Goal: Information Seeking & Learning: Learn about a topic

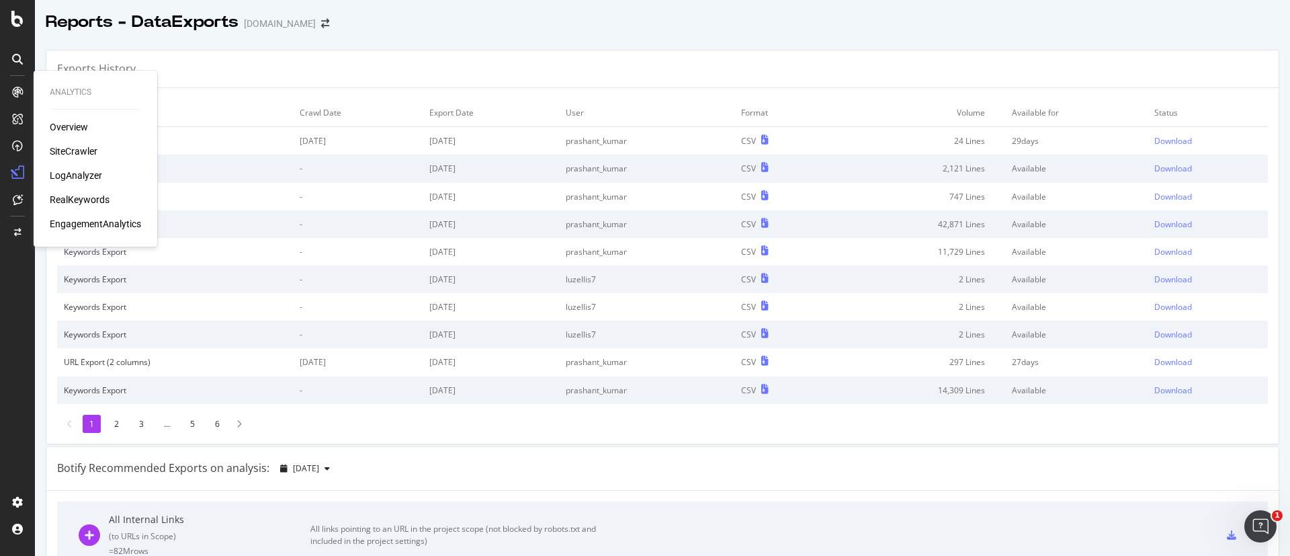
click at [73, 134] on div "Overview SiteCrawler LogAnalyzer RealKeywords EngagementAnalytics" at bounding box center [95, 175] width 91 height 110
click at [79, 124] on div "Overview" at bounding box center [69, 126] width 38 height 13
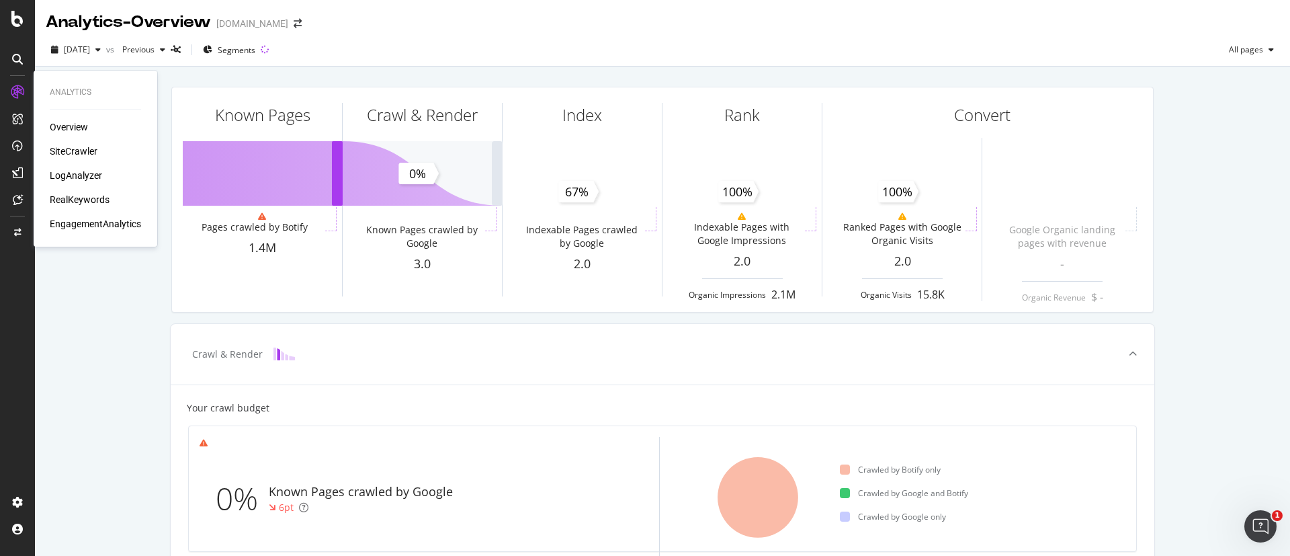
click at [68, 196] on div "RealKeywords" at bounding box center [80, 199] width 60 height 13
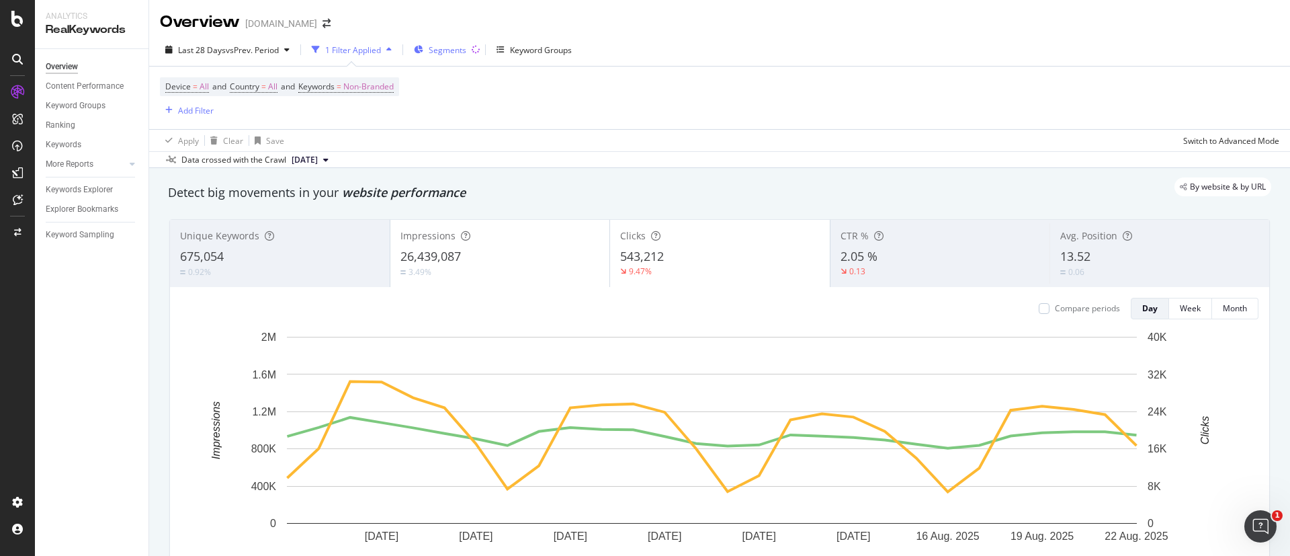
click at [462, 52] on span "Segments" at bounding box center [448, 49] width 38 height 11
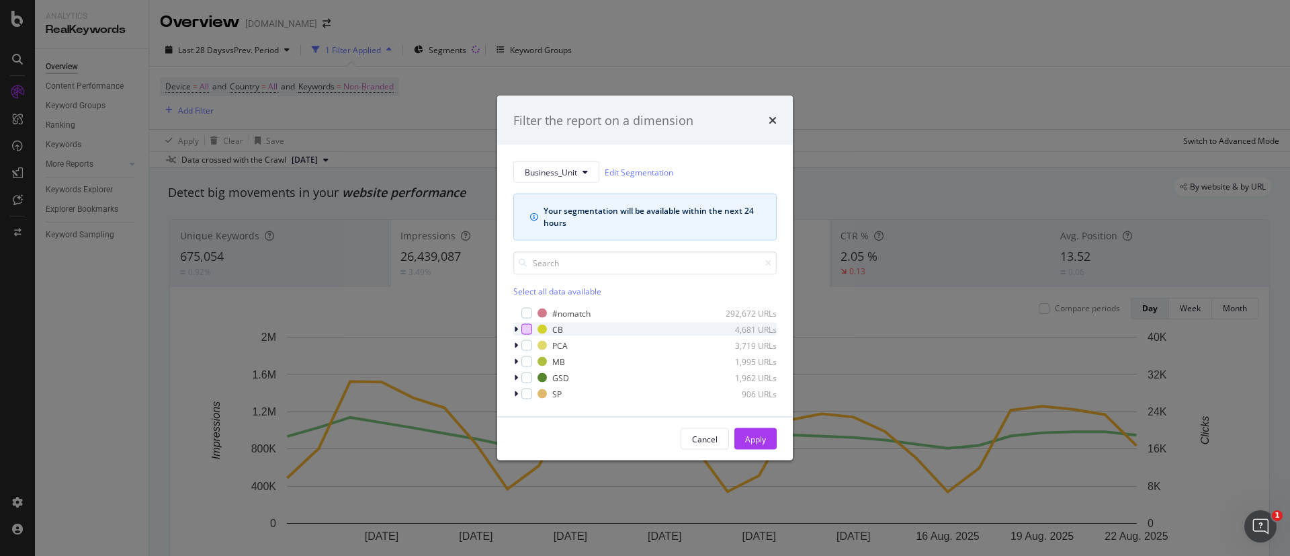
click at [524, 330] on div "modal" at bounding box center [527, 329] width 11 height 11
click at [759, 438] on div "Apply" at bounding box center [755, 438] width 21 height 11
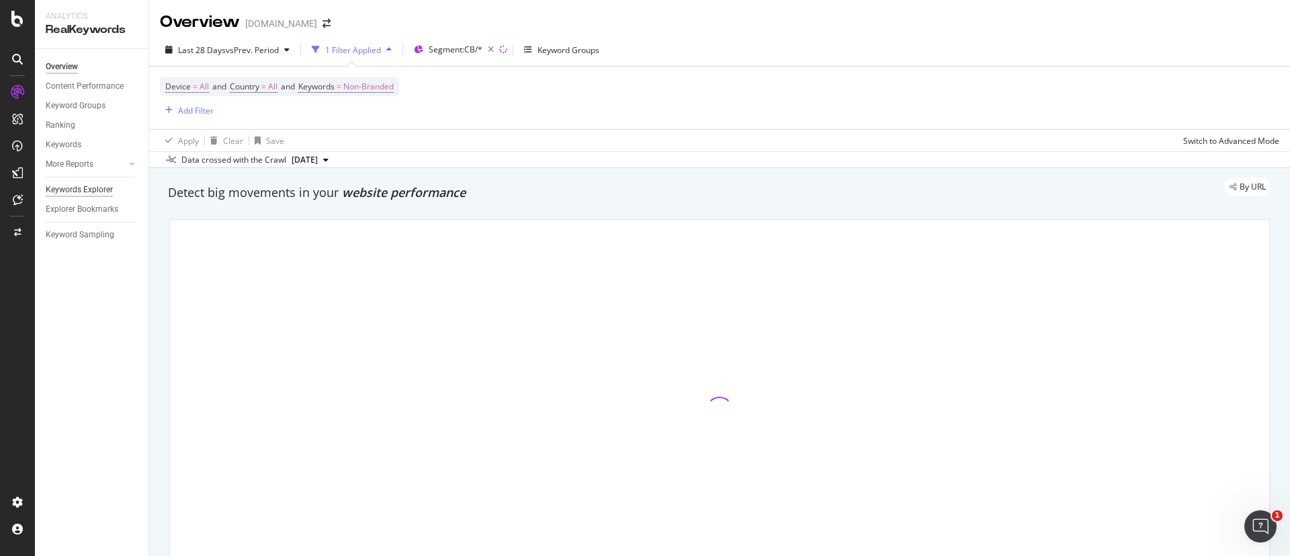
click at [76, 190] on div "Keywords Explorer" at bounding box center [79, 190] width 67 height 14
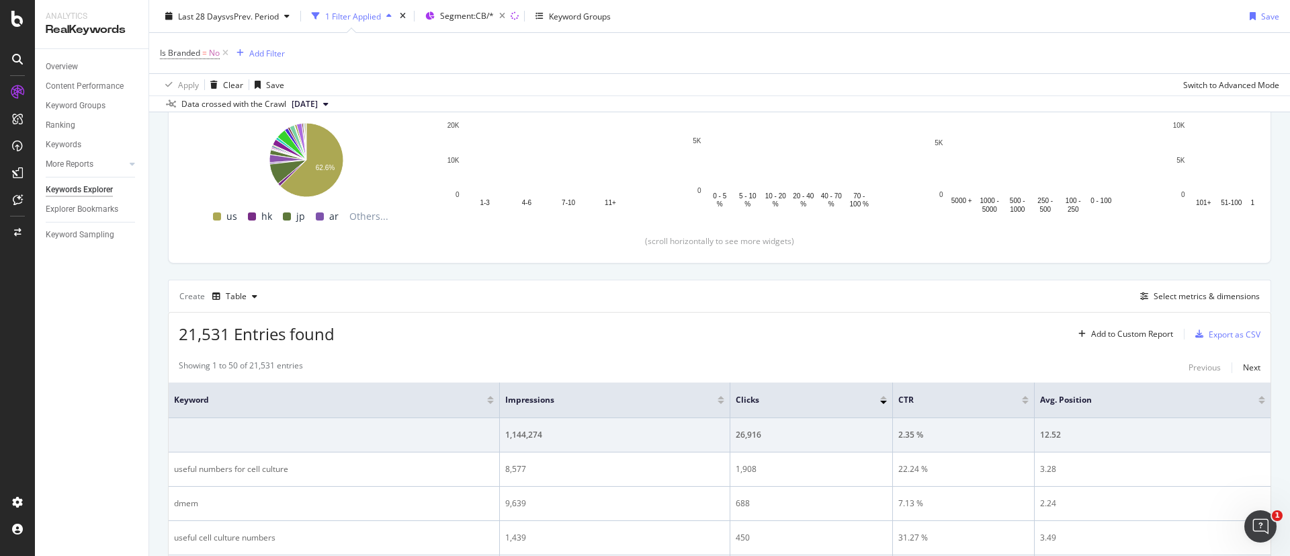
scroll to position [302, 0]
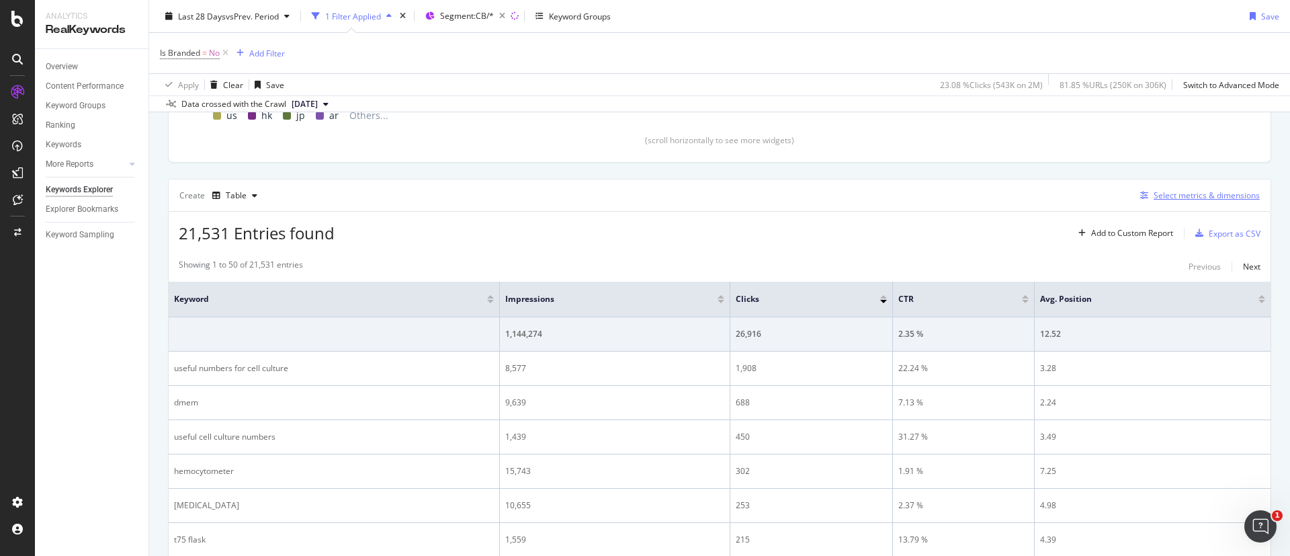
click at [1166, 194] on div "Select metrics & dimensions" at bounding box center [1207, 195] width 106 height 11
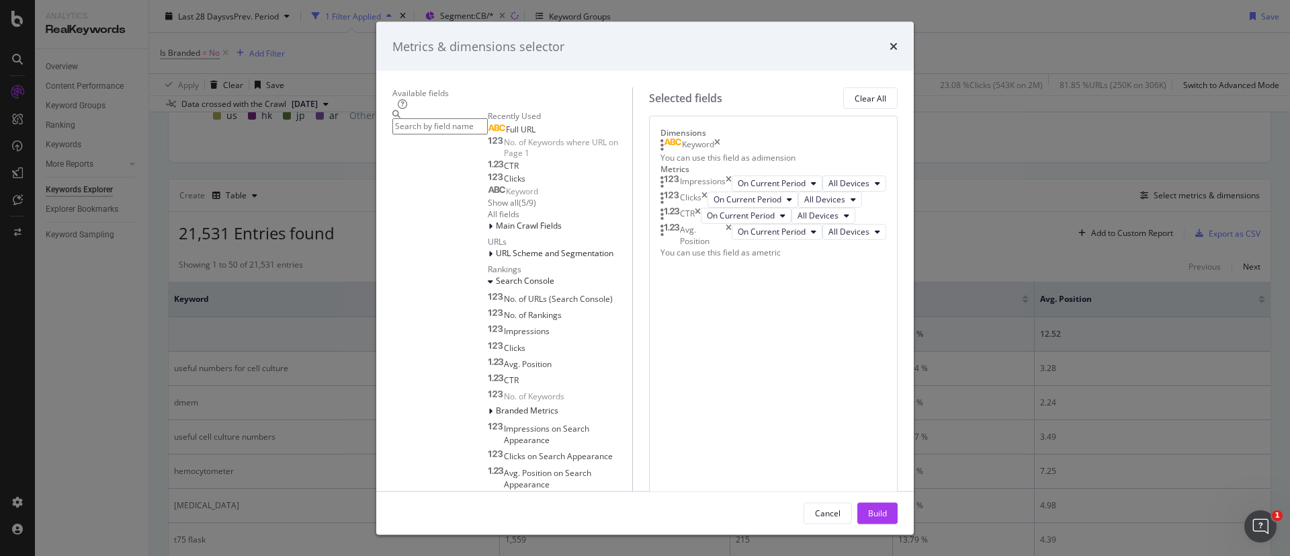
click at [488, 134] on div "Full URL" at bounding box center [512, 129] width 48 height 11
click at [732, 204] on icon "times" at bounding box center [729, 196] width 6 height 16
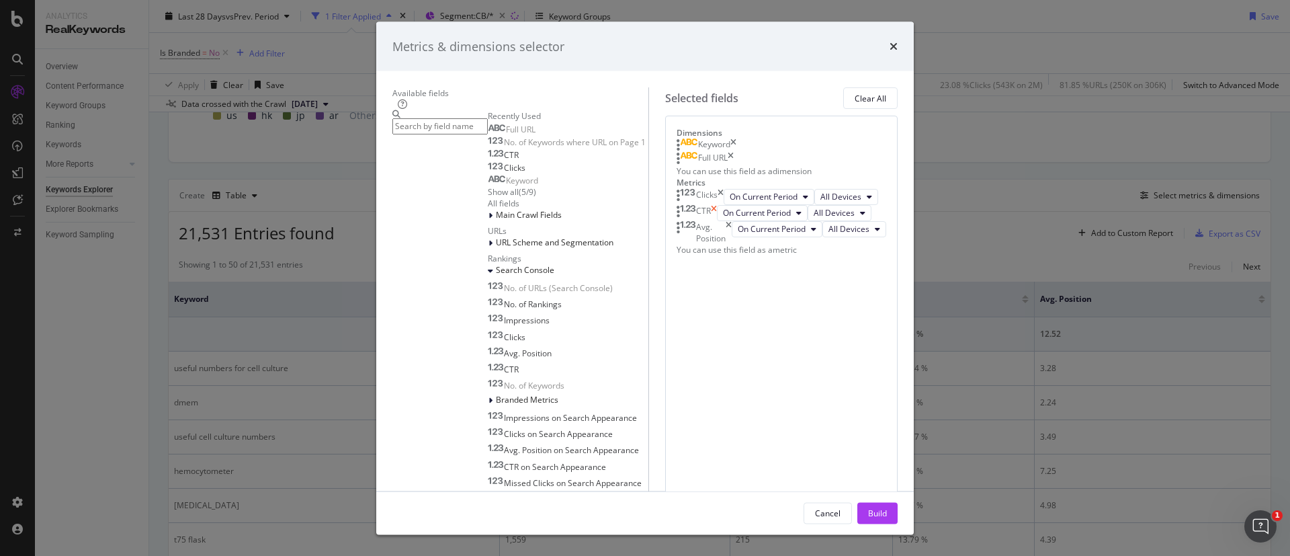
click at [717, 220] on icon "times" at bounding box center [714, 212] width 6 height 16
click at [732, 227] on div "Avg. Position" at bounding box center [704, 215] width 55 height 23
click at [732, 227] on icon "times" at bounding box center [729, 215] width 6 height 23
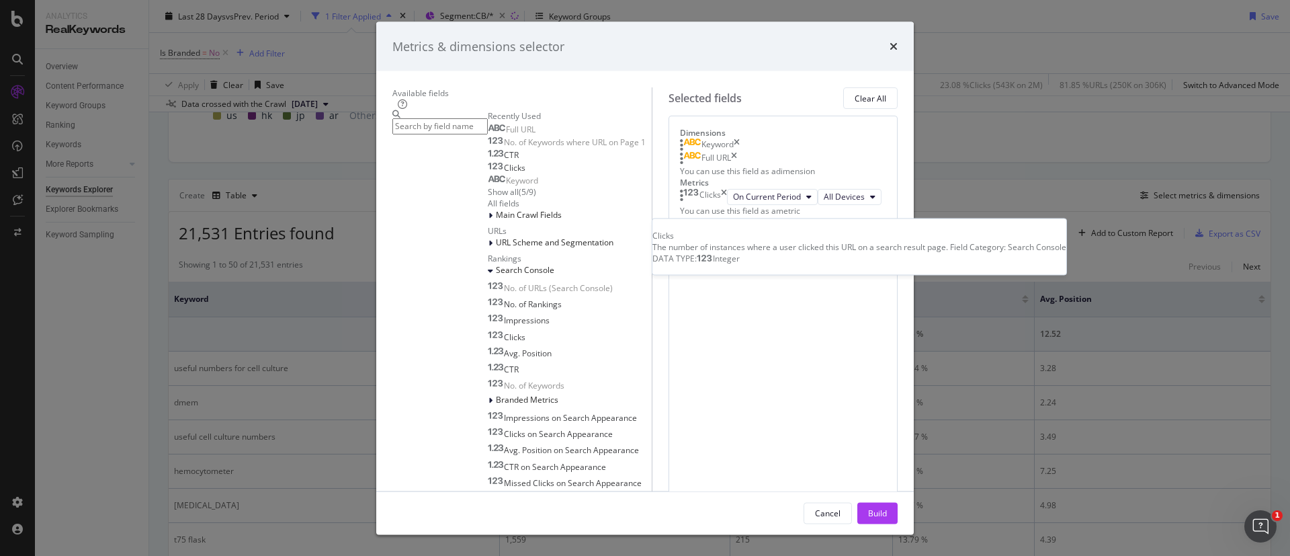
click at [488, 173] on div "Clicks" at bounding box center [507, 167] width 38 height 11
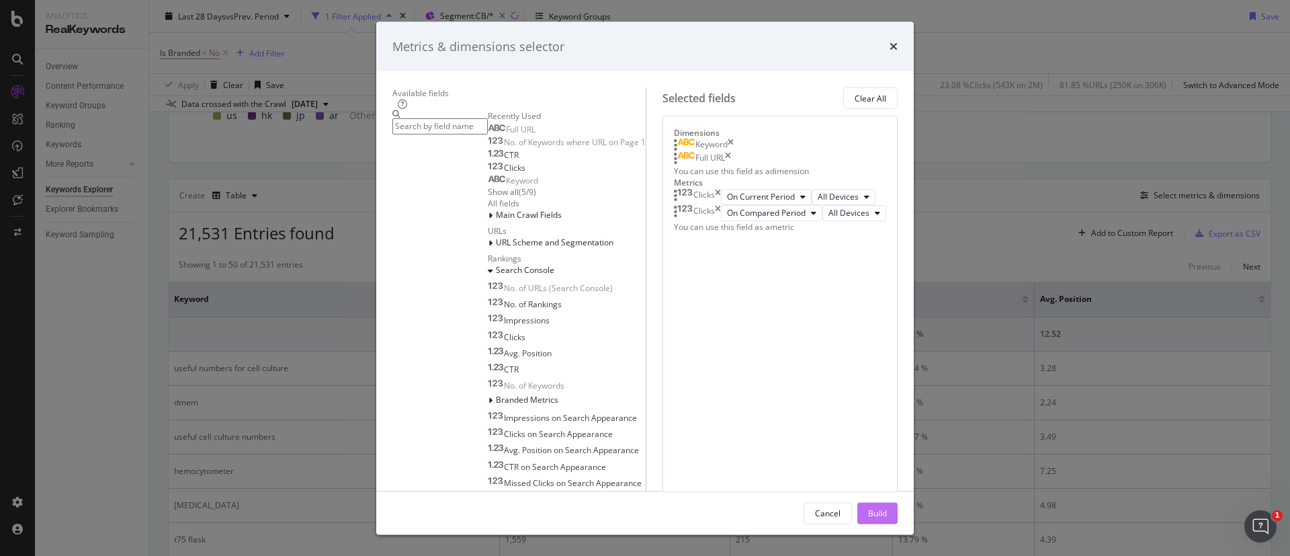
click at [887, 517] on div "Build" at bounding box center [877, 512] width 19 height 11
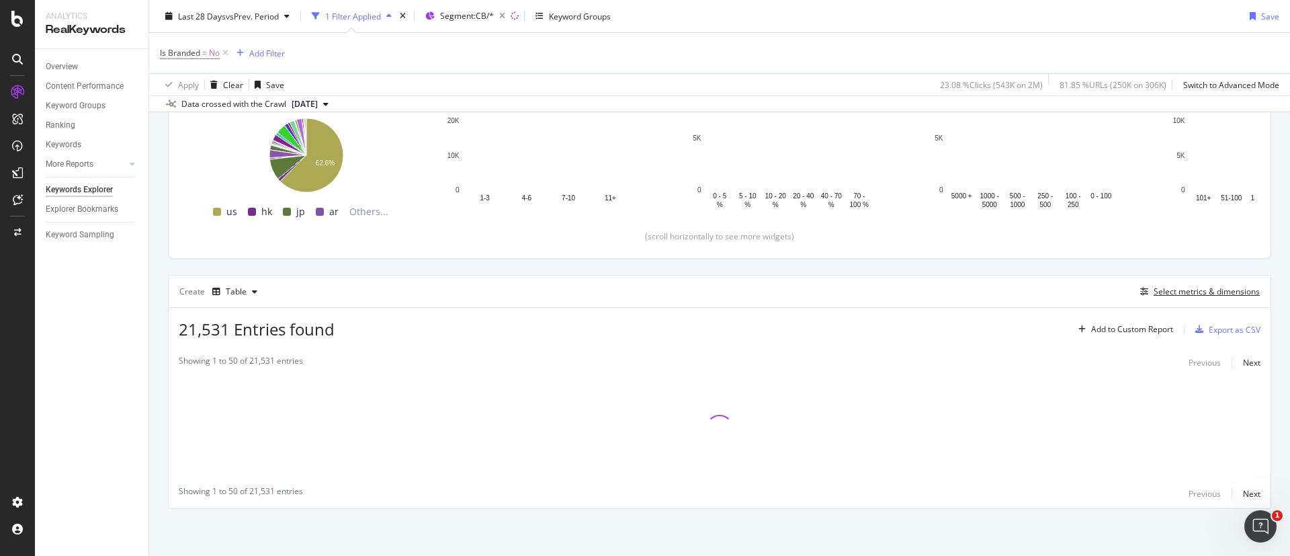
scroll to position [206, 0]
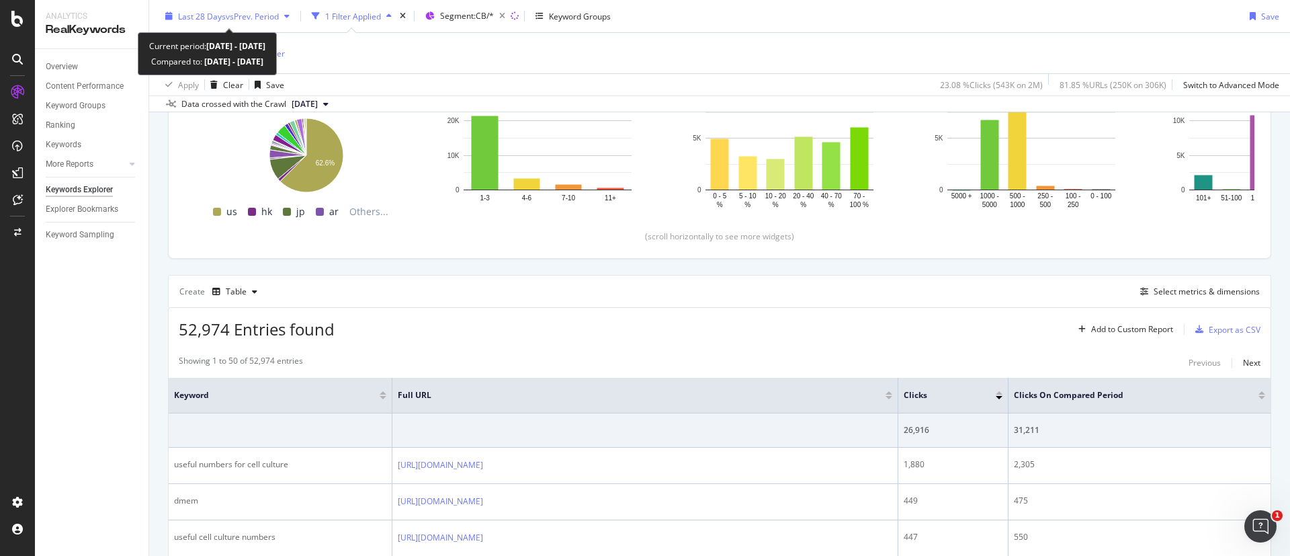
click at [258, 20] on span "vs Prev. Period" at bounding box center [252, 15] width 53 height 11
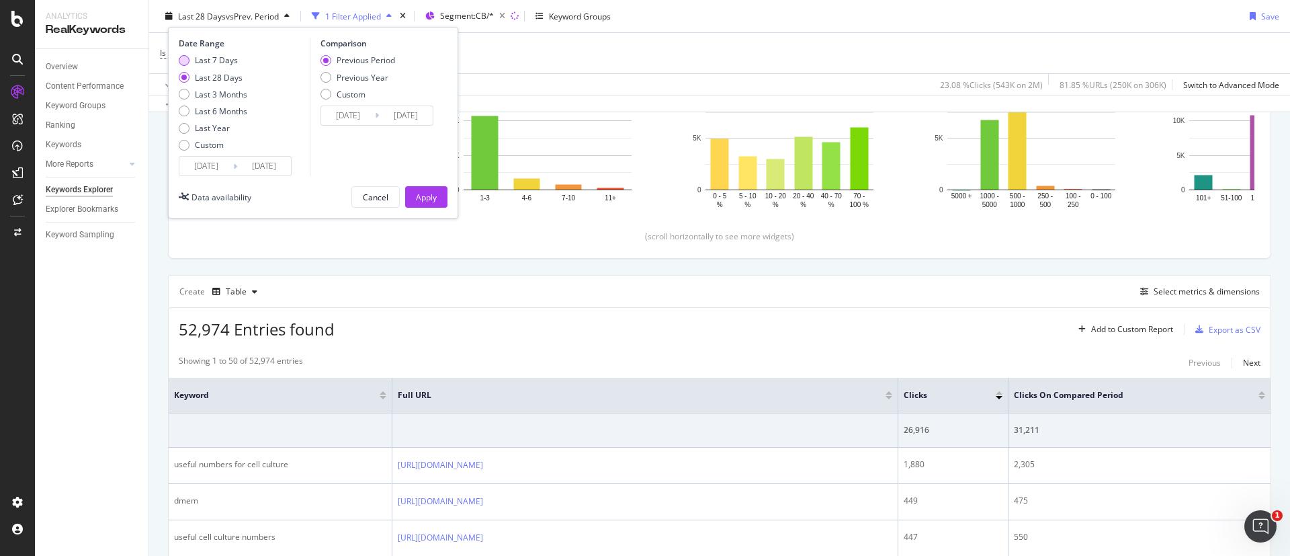
click at [231, 61] on div "Last 7 Days" at bounding box center [216, 59] width 43 height 11
type input "[DATE]"
click at [440, 201] on button "Apply" at bounding box center [426, 197] width 42 height 22
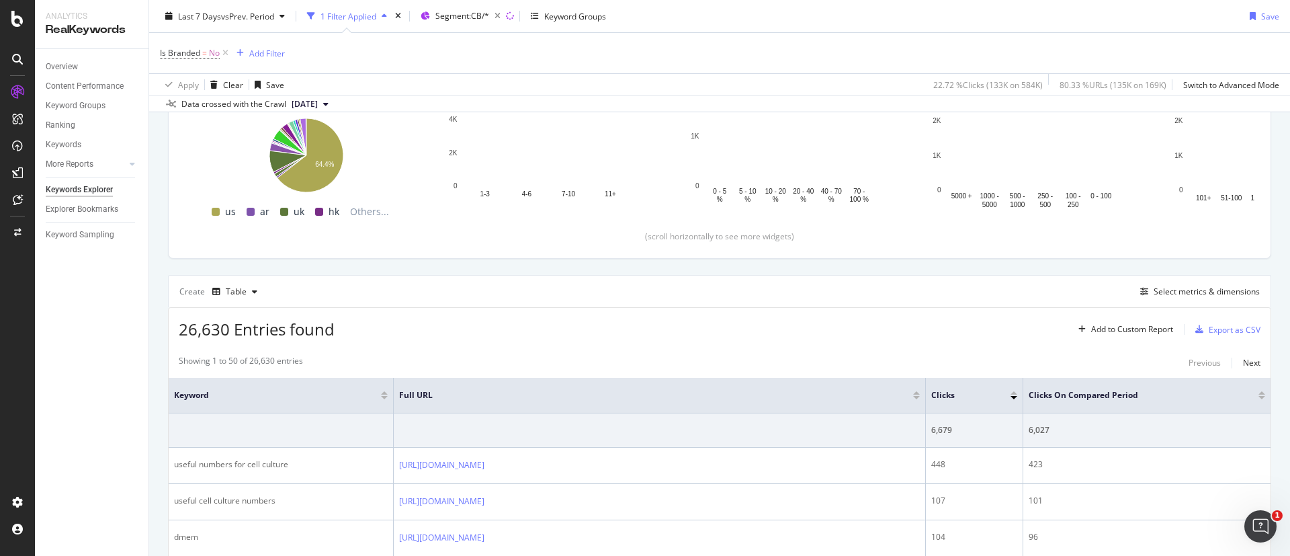
scroll to position [307, 0]
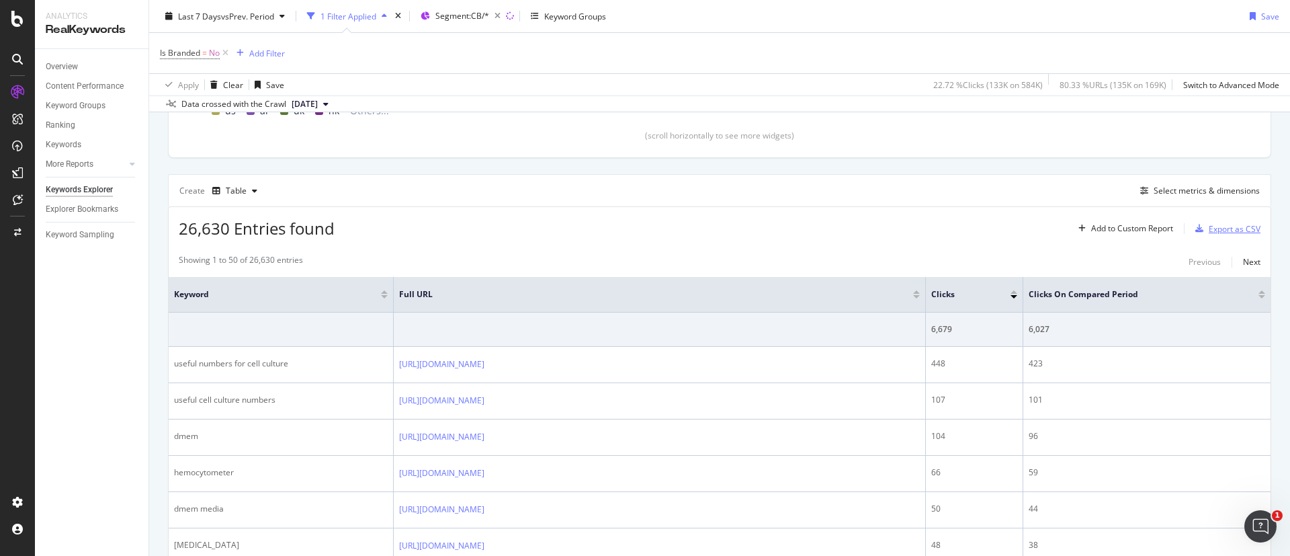
click at [1210, 227] on div "Export as CSV" at bounding box center [1235, 228] width 52 height 11
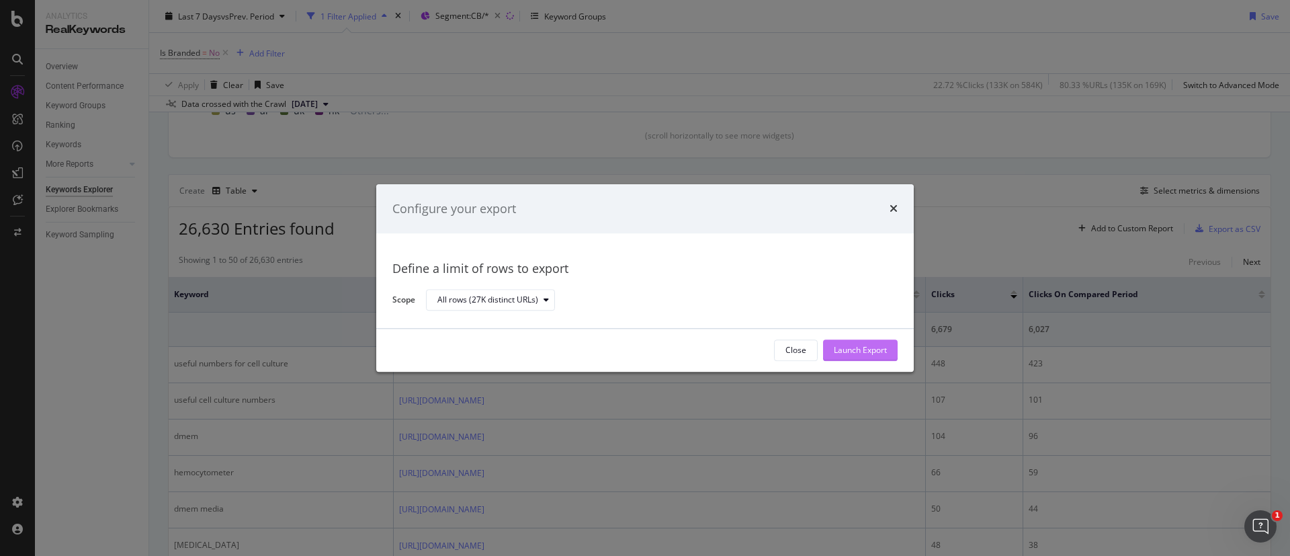
click at [857, 348] on div "Launch Export" at bounding box center [860, 350] width 53 height 11
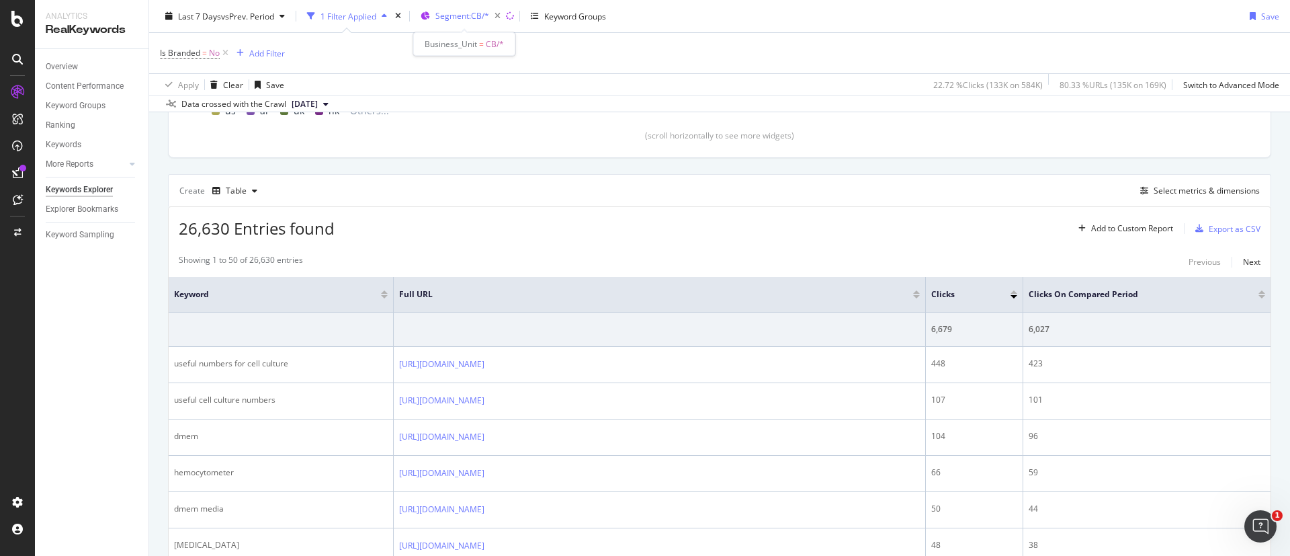
click at [477, 19] on span "Segment: CB/*" at bounding box center [463, 15] width 54 height 11
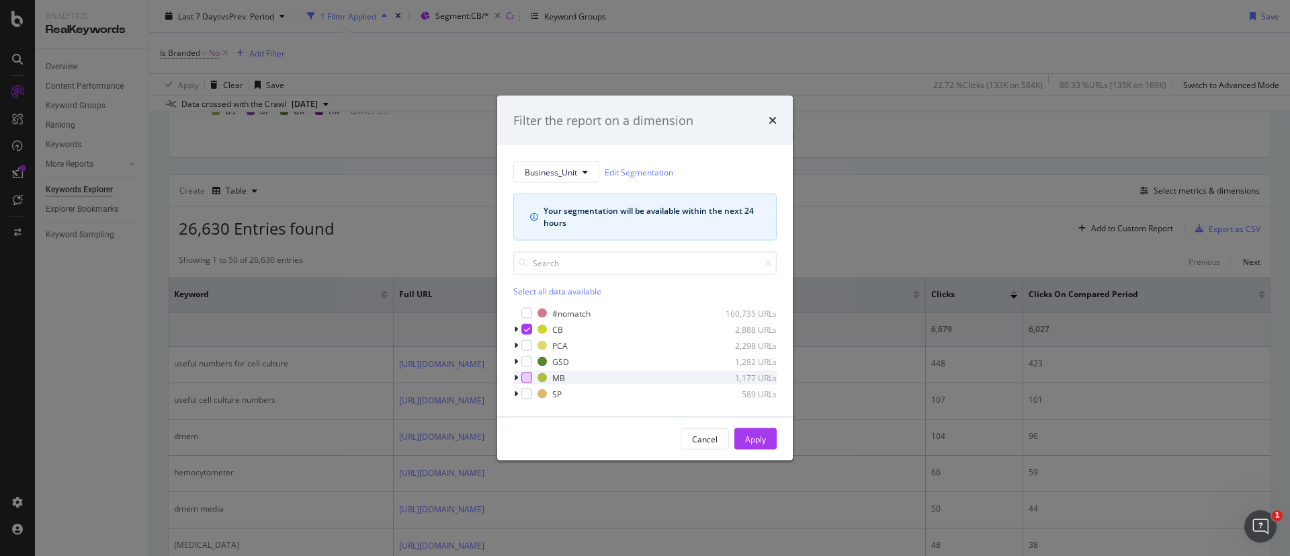
click at [523, 376] on div "modal" at bounding box center [527, 377] width 11 height 11
click at [531, 328] on div "modal" at bounding box center [527, 329] width 11 height 11
click at [770, 442] on button "Apply" at bounding box center [756, 439] width 42 height 22
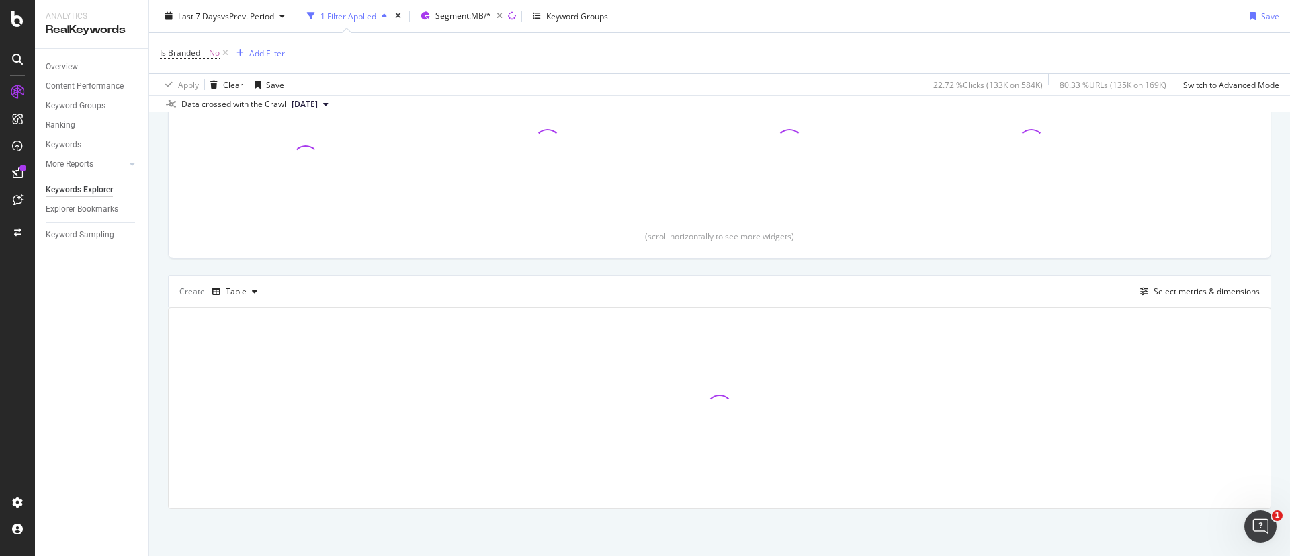
scroll to position [206, 0]
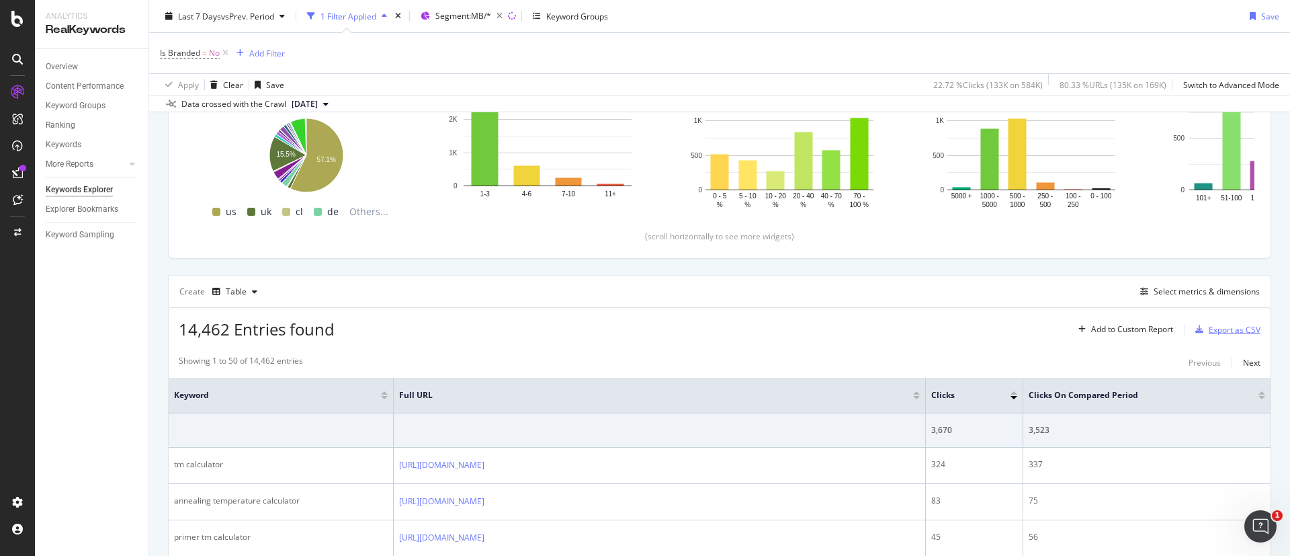
click at [1214, 329] on div "Export as CSV" at bounding box center [1235, 329] width 52 height 11
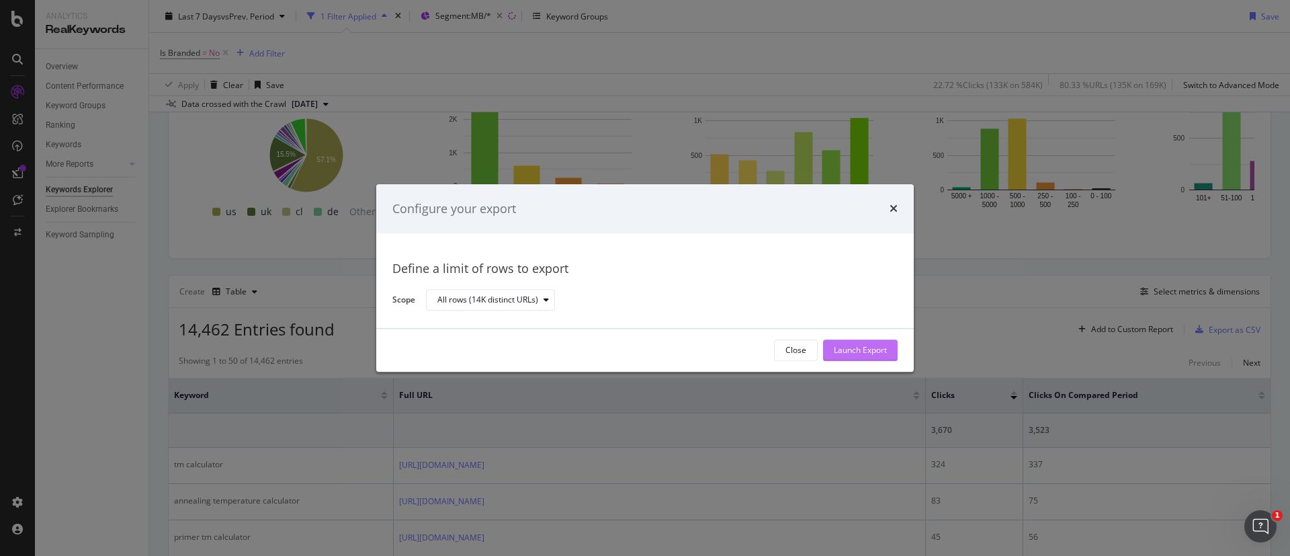
click at [867, 350] on div "Launch Export" at bounding box center [860, 350] width 53 height 11
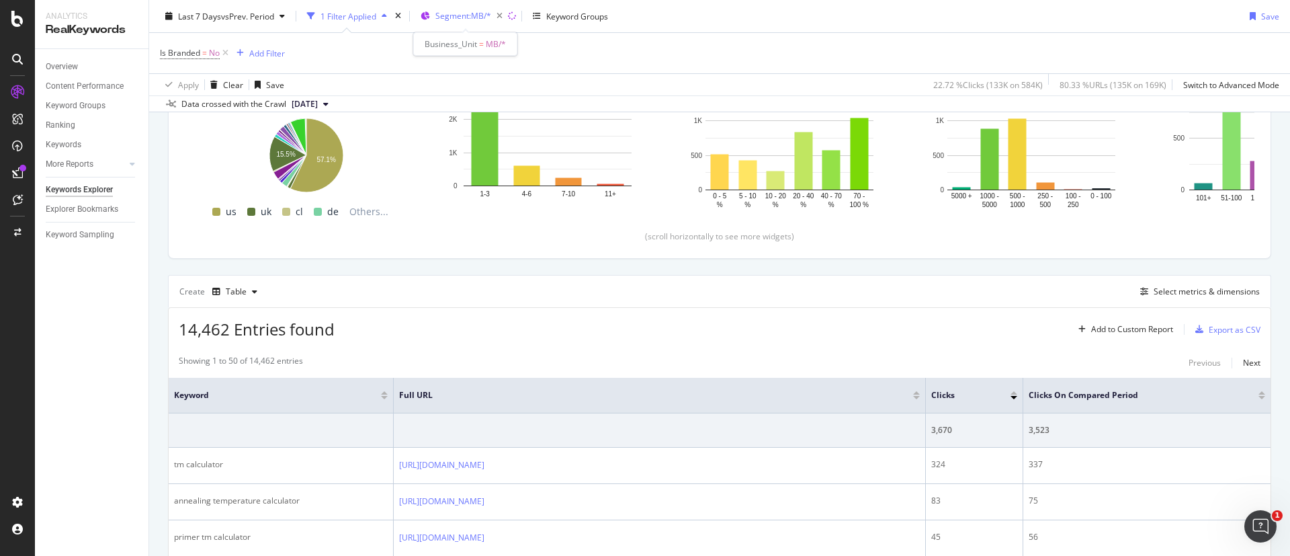
click at [457, 12] on span "Segment: MB/*" at bounding box center [464, 15] width 56 height 11
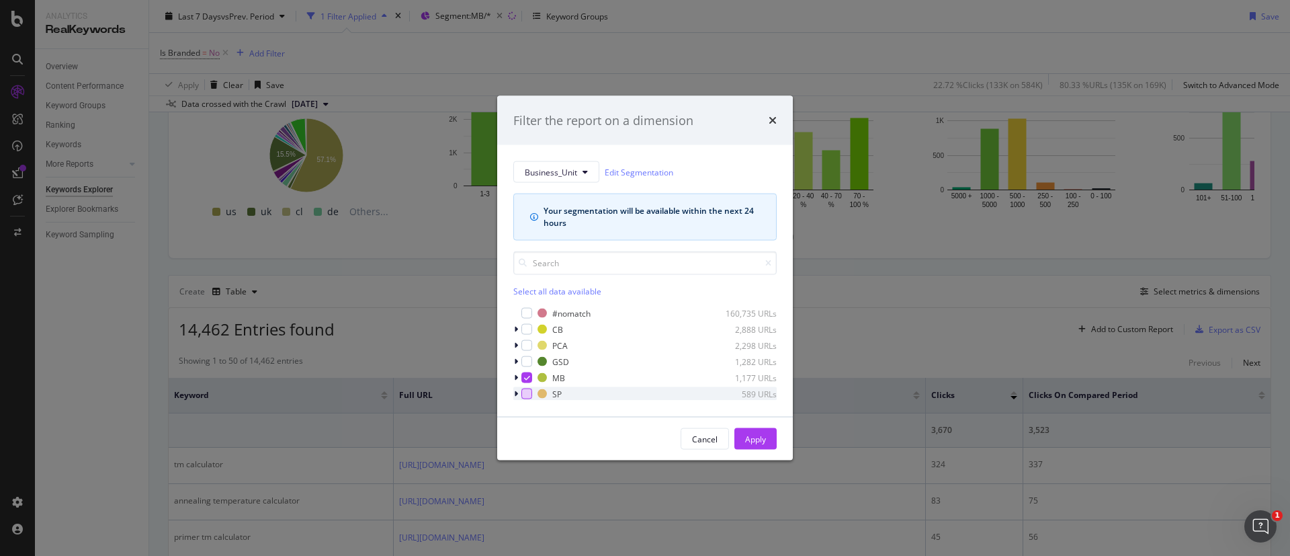
click at [525, 397] on div "modal" at bounding box center [527, 393] width 11 height 11
click at [531, 374] on div "modal" at bounding box center [527, 377] width 11 height 11
click at [761, 434] on div "Apply" at bounding box center [755, 438] width 21 height 11
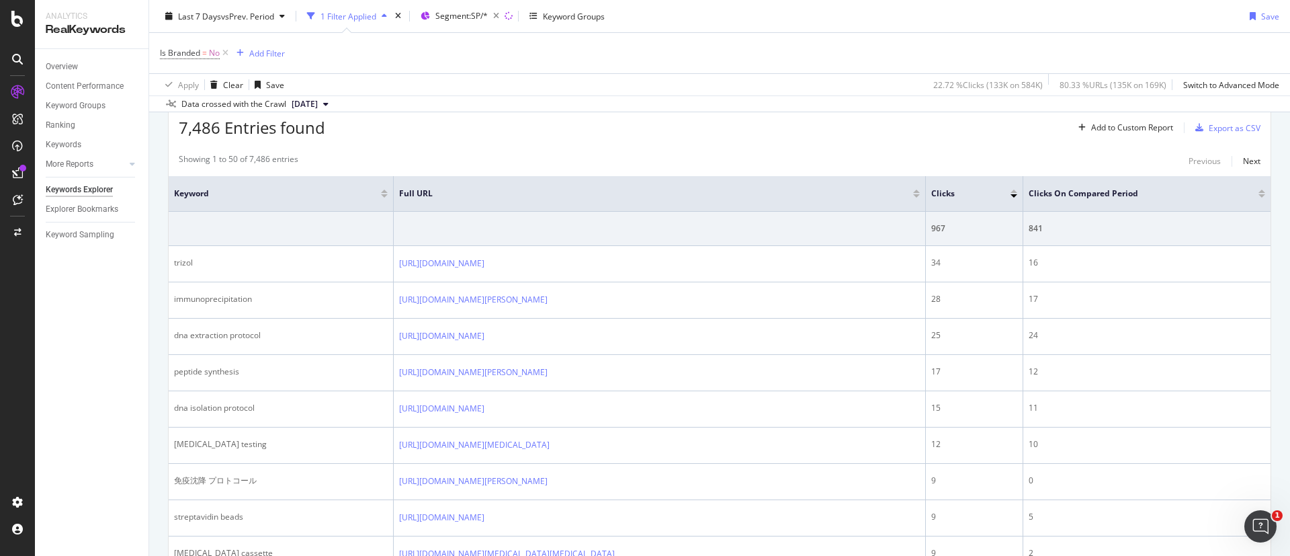
scroll to position [307, 0]
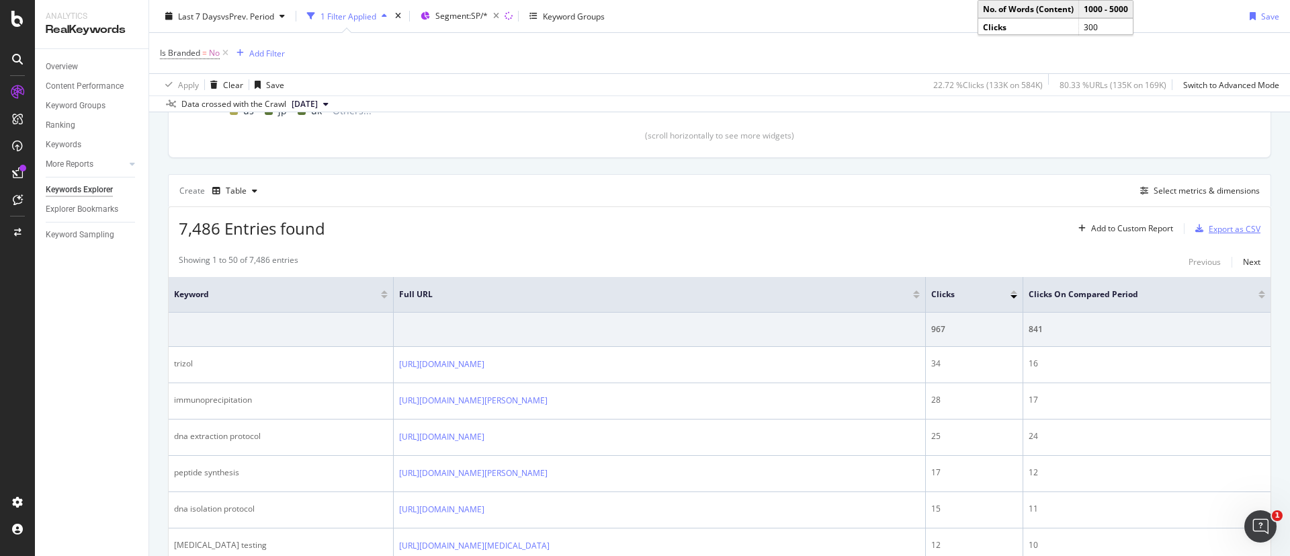
click at [1206, 220] on div "Export as CSV" at bounding box center [1225, 228] width 71 height 20
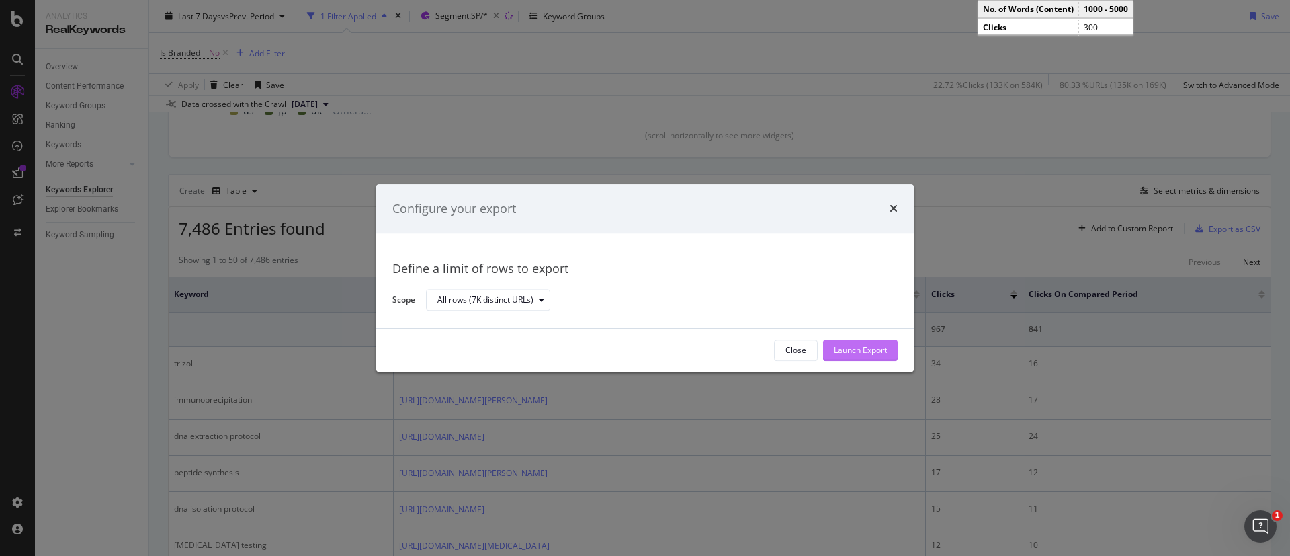
click at [874, 349] on div "Launch Export" at bounding box center [860, 350] width 53 height 11
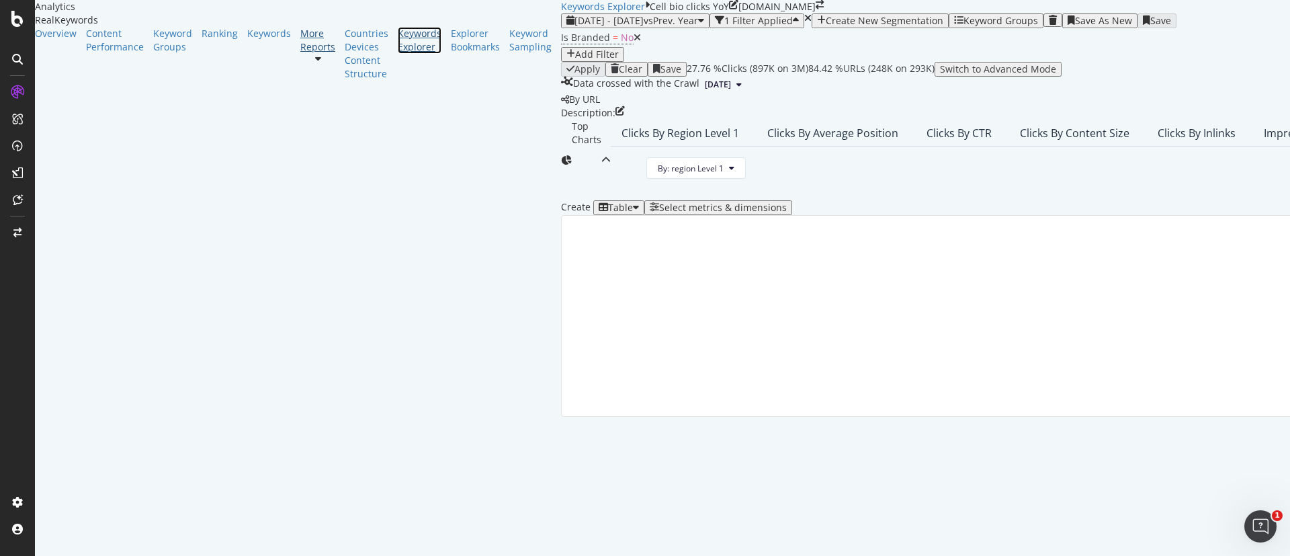
drag, startPoint x: 66, startPoint y: 184, endPoint x: 72, endPoint y: 171, distance: 14.7
click at [398, 54] on div "Keywords Explorer" at bounding box center [420, 40] width 44 height 27
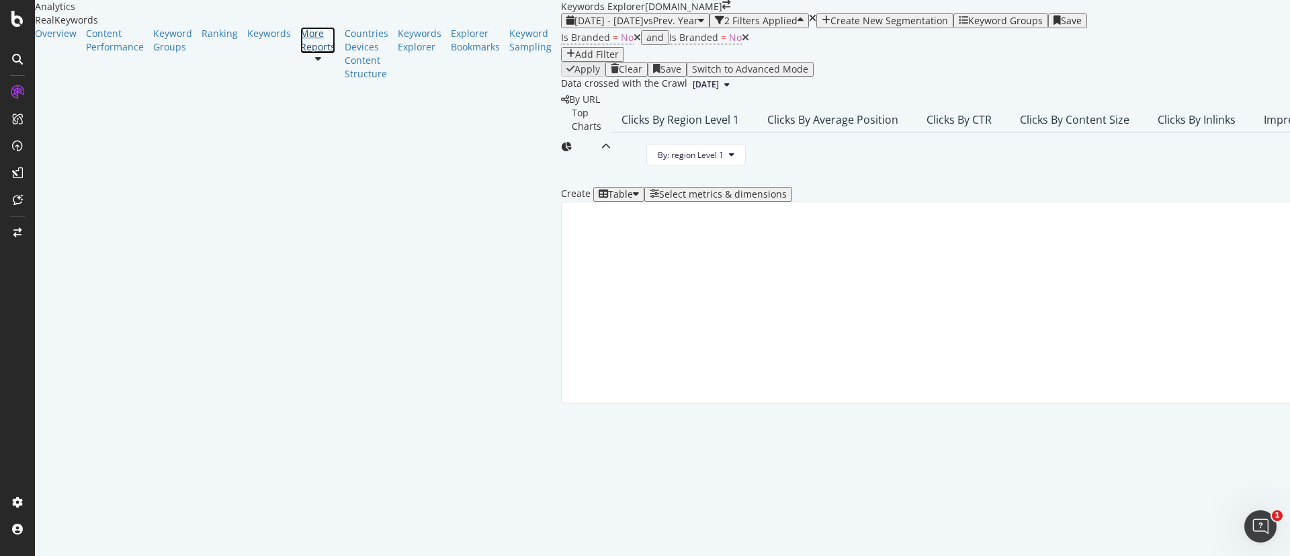
click at [300, 54] on div "More Reports" at bounding box center [317, 40] width 35 height 27
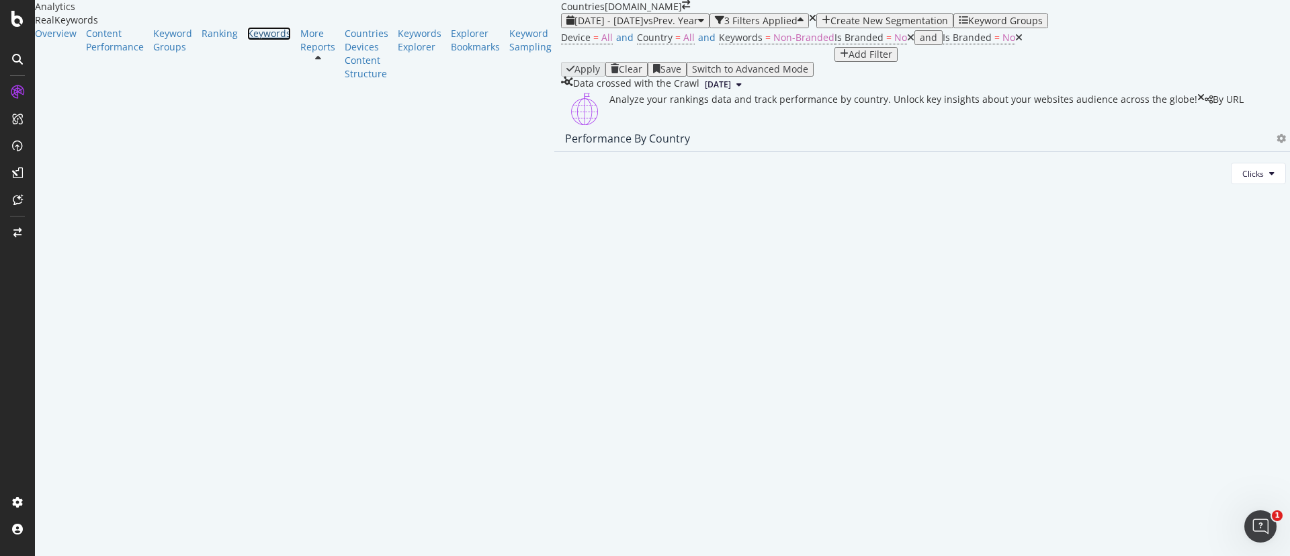
click at [247, 40] on div "Keywords" at bounding box center [269, 33] width 44 height 13
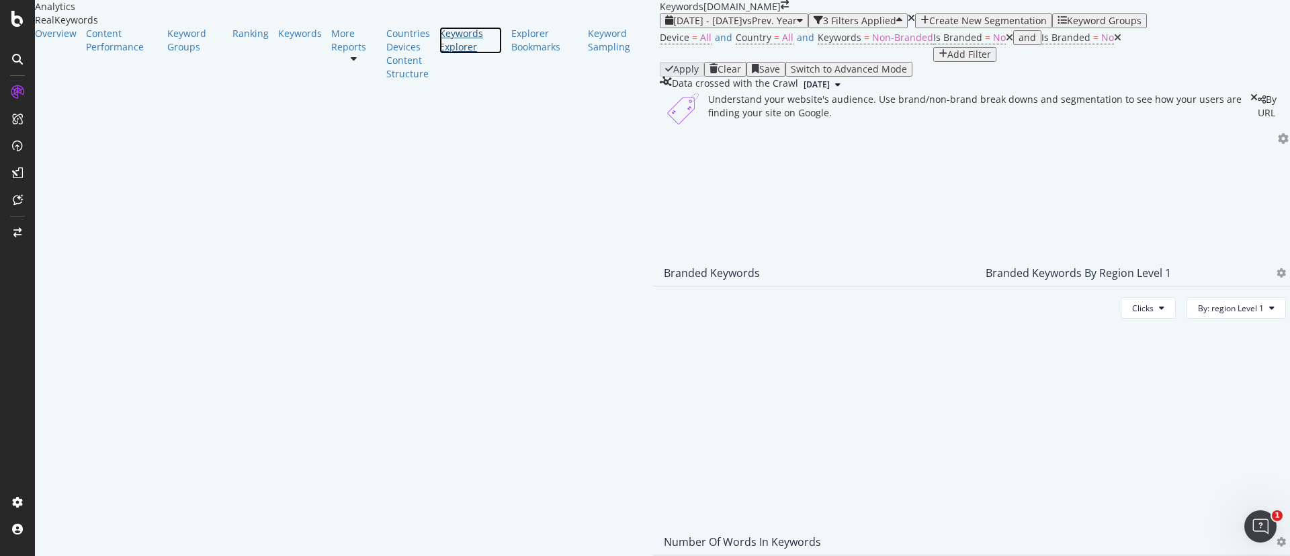
click at [440, 54] on div "Keywords Explorer" at bounding box center [471, 40] width 63 height 27
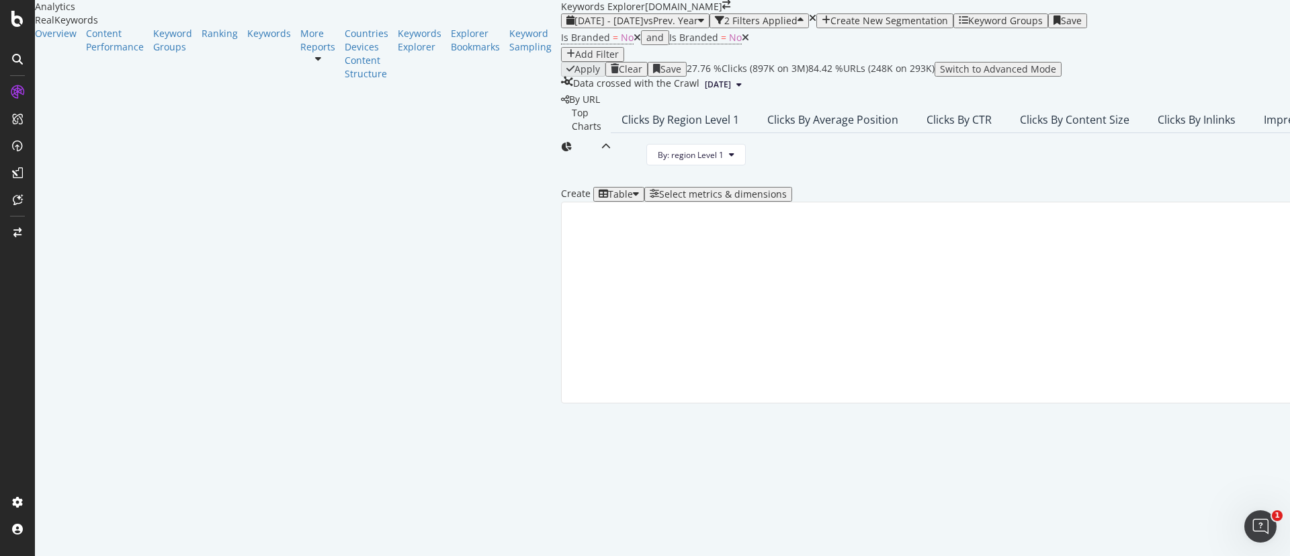
click at [634, 42] on icon at bounding box center [637, 37] width 7 height 9
click at [826, 26] on div "Create New Segmentation" at bounding box center [885, 20] width 118 height 11
